Goal: Task Accomplishment & Management: Manage account settings

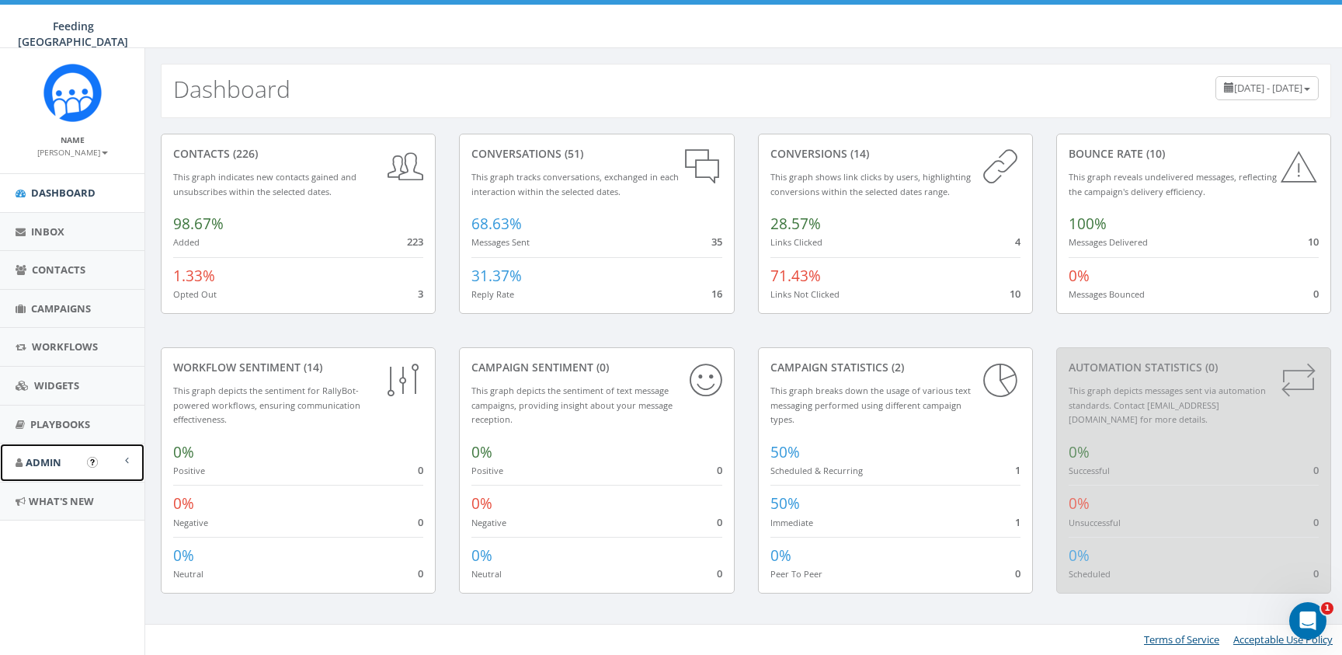
click at [124, 460] on link "Admin" at bounding box center [72, 463] width 144 height 38
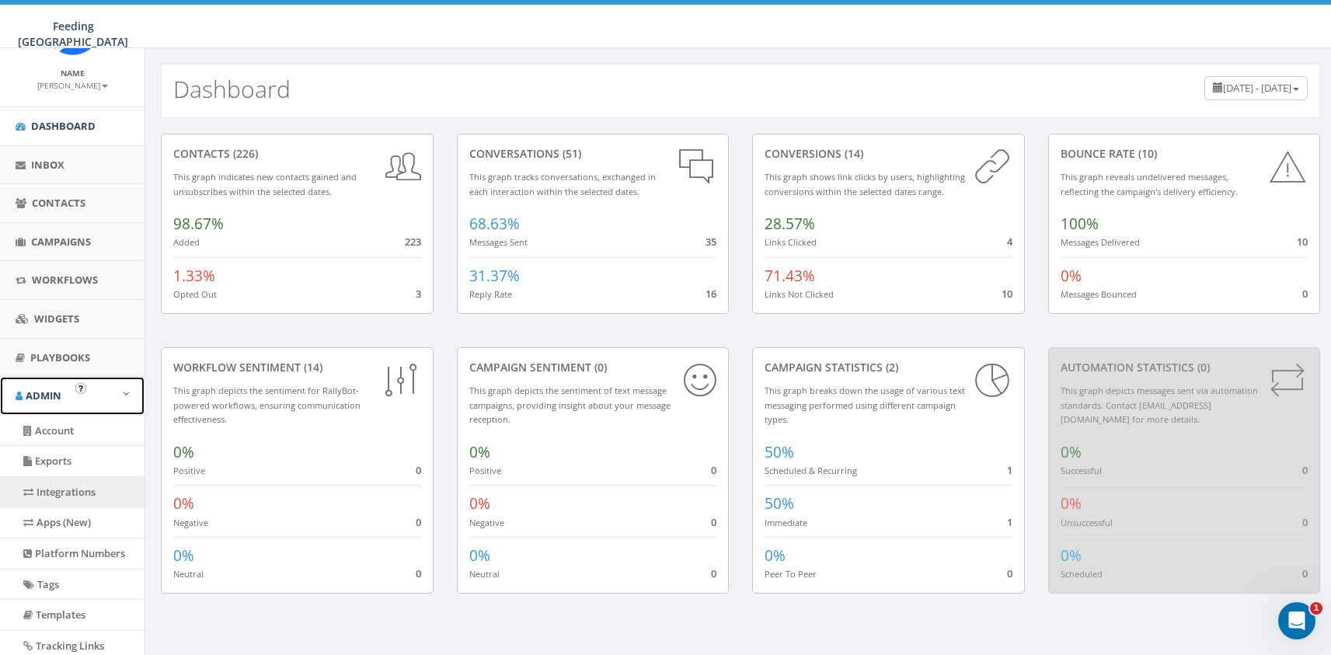
scroll to position [81, 0]
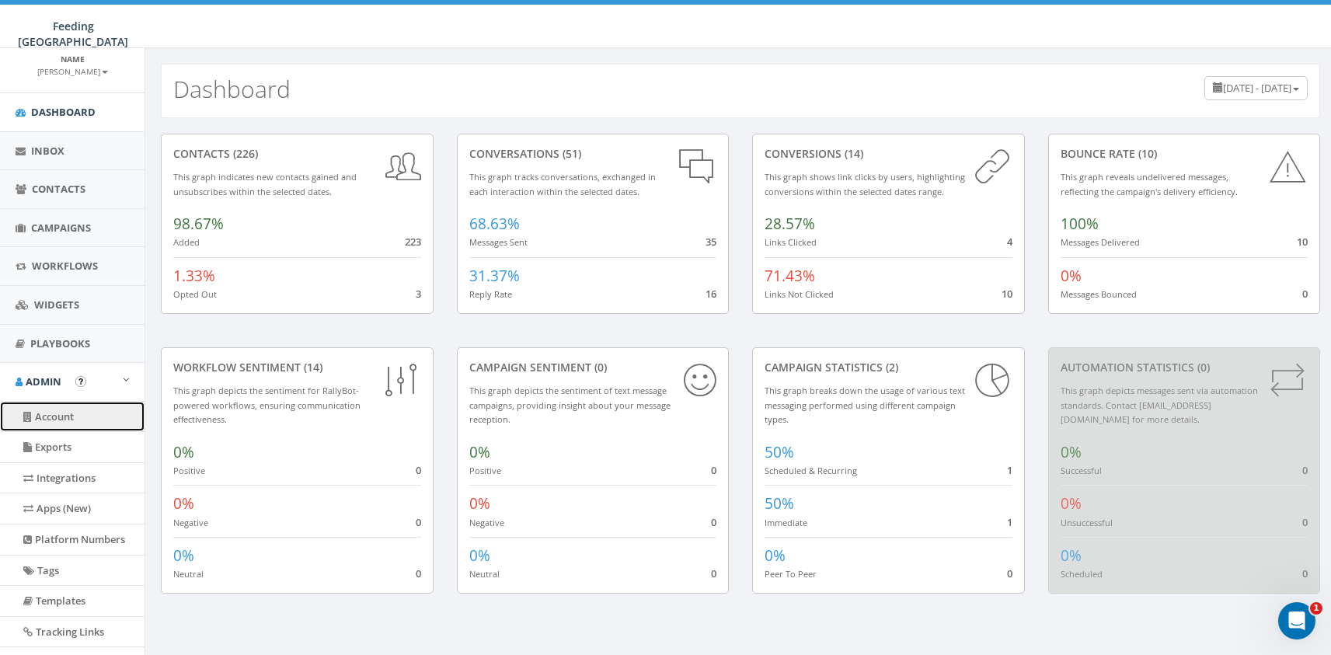
click at [66, 415] on link "Account" at bounding box center [72, 417] width 144 height 30
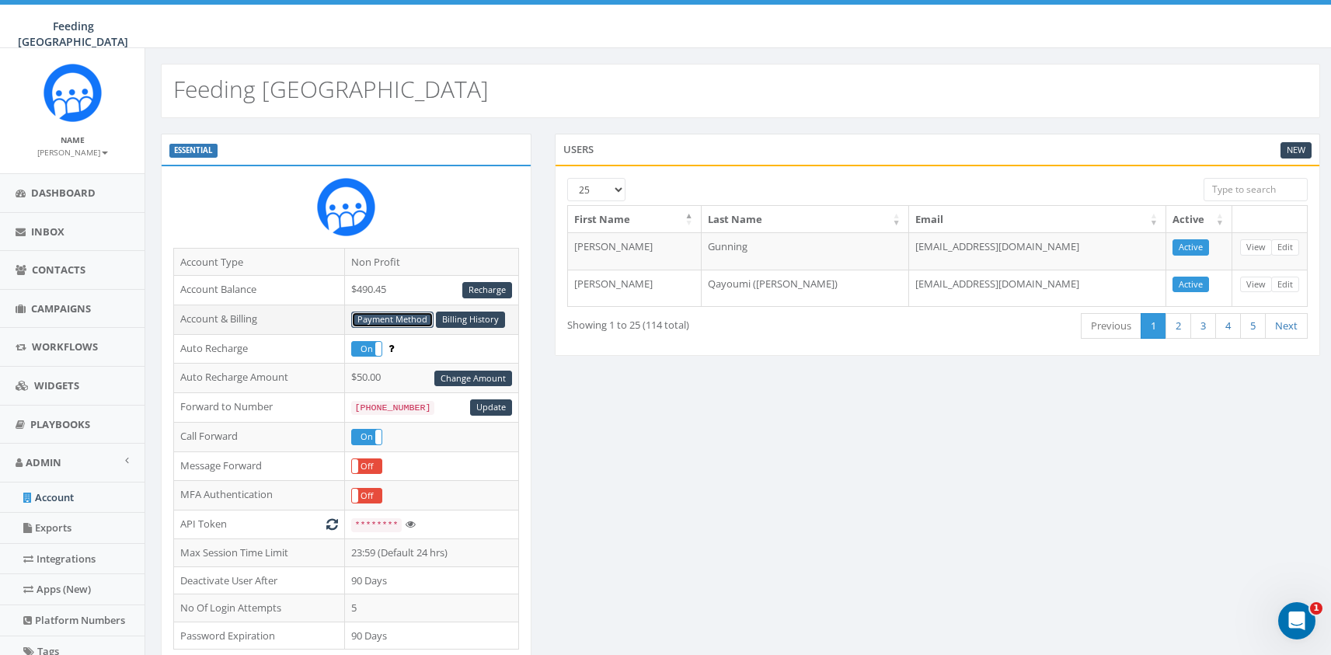
click at [420, 322] on link "Payment Method" at bounding box center [392, 320] width 82 height 16
click at [495, 313] on link "Billing History" at bounding box center [470, 320] width 69 height 16
